Goal: Check status: Check status

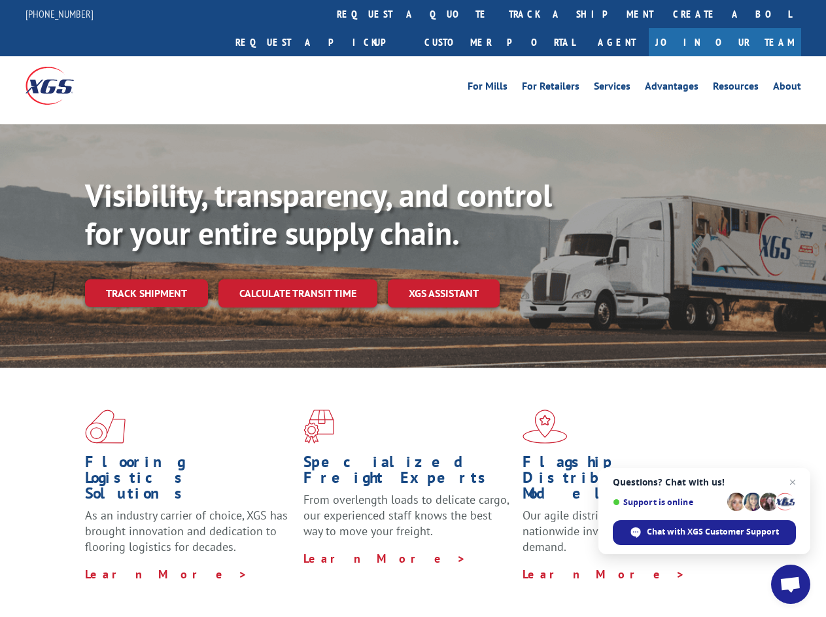
click at [413, 308] on div "Visibility, transparency, and control for your entire supply chain. Track shipm…" at bounding box center [455, 268] width 741 height 182
click at [499, 14] on link "track a shipment" at bounding box center [581, 14] width 164 height 28
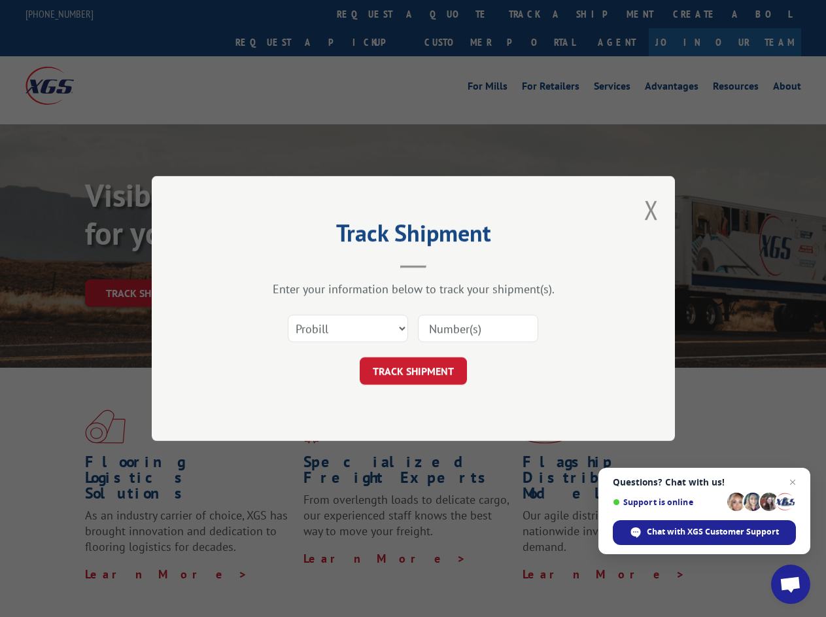
click at [456, 14] on div "Track Shipment Enter your information below to track your shipment(s). Select c…" at bounding box center [413, 308] width 826 height 617
click at [538, 14] on div "Track Shipment Enter your information below to track your shipment(s). Select c…" at bounding box center [413, 308] width 826 height 617
click at [146, 264] on div "Track Shipment Enter your information below to track your shipment(s). Select c…" at bounding box center [413, 308] width 826 height 617
click at [297, 264] on header "Track Shipment" at bounding box center [413, 246] width 392 height 44
click at [444, 264] on header "Track Shipment" at bounding box center [413, 246] width 392 height 44
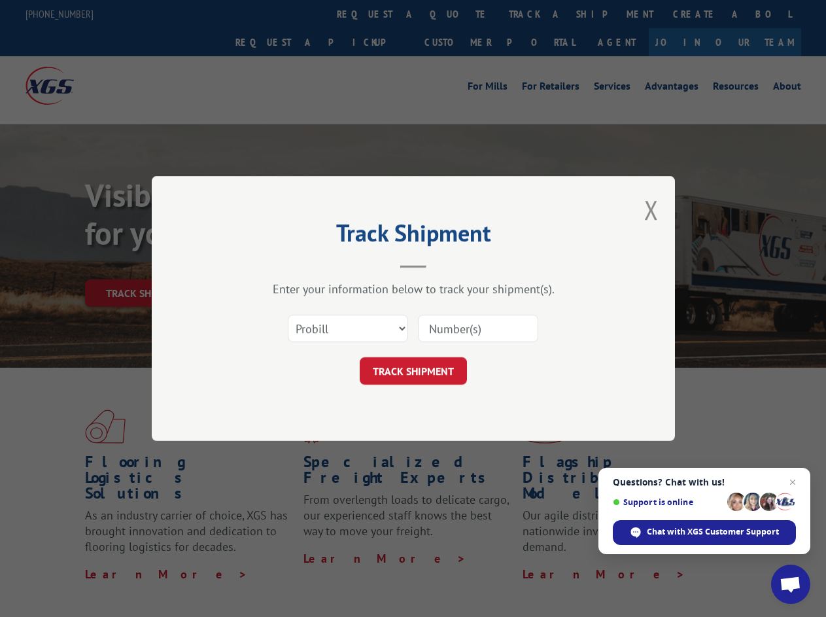
click at [791, 584] on span "Open chat" at bounding box center [790, 585] width 22 height 18
